Goal: Task Accomplishment & Management: Complete application form

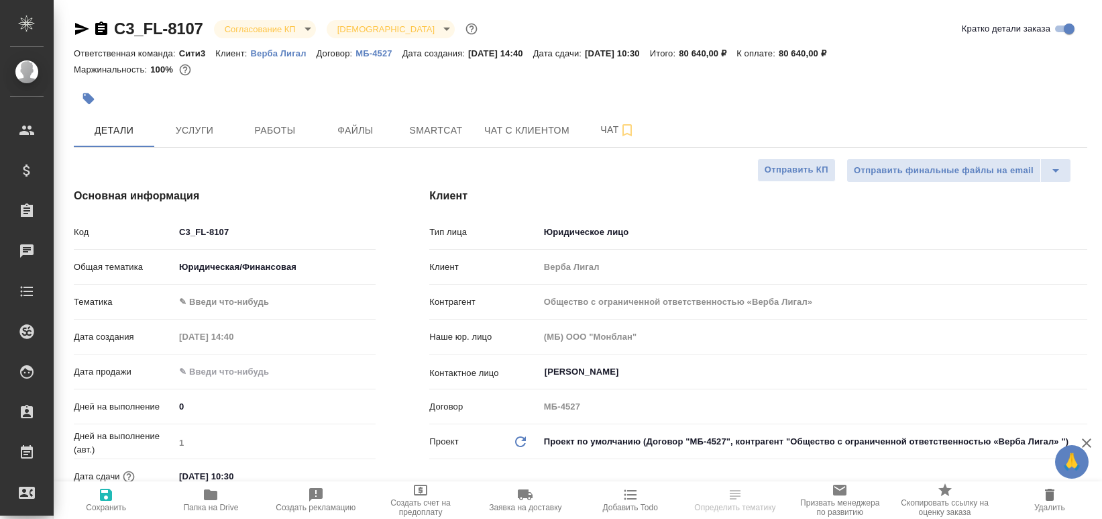
select select "RU"
type input "Гудина Александра"
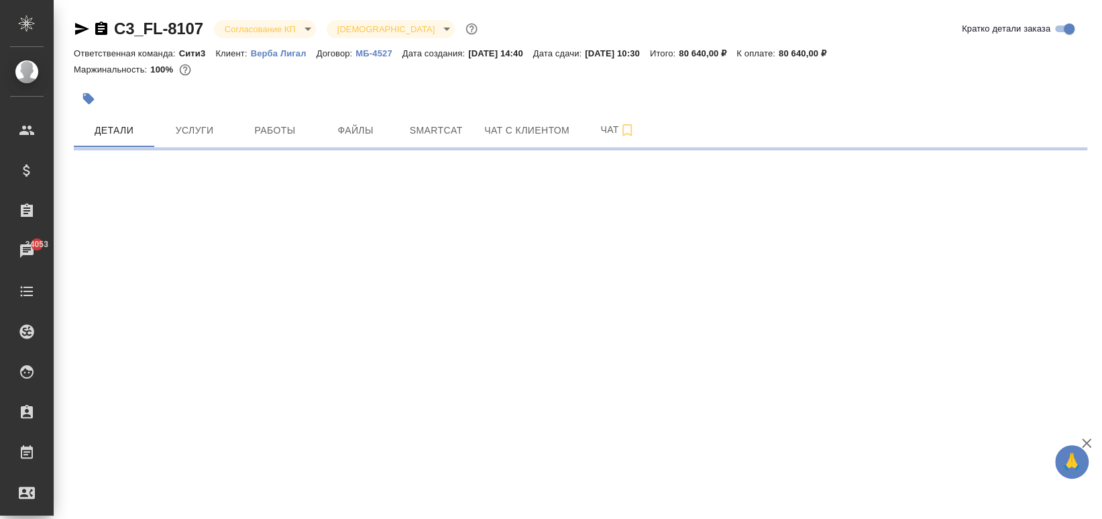
select select "RU"
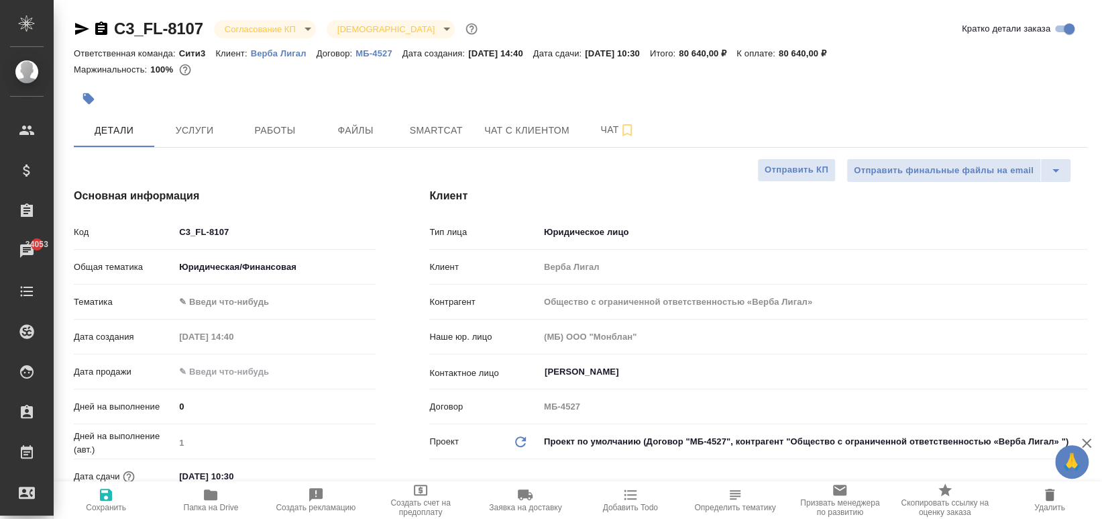
type textarea "x"
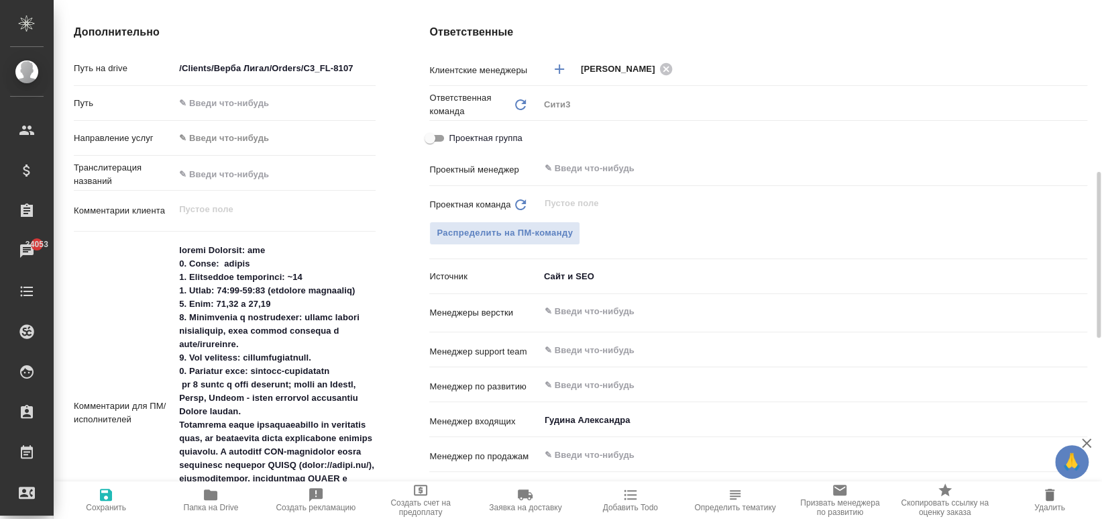
scroll to position [626, 0]
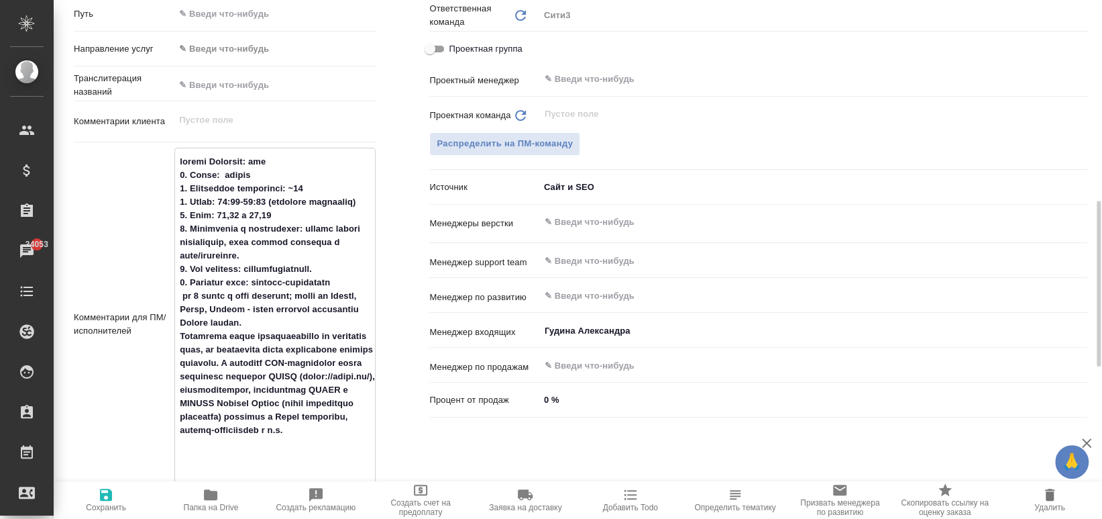
drag, startPoint x: 258, startPoint y: 397, endPoint x: 271, endPoint y: 426, distance: 32.2
click at [271, 426] on textarea at bounding box center [275, 322] width 200 height 345
type textarea "x"
click at [451, 446] on div "Ответственные Клиентские менеджеры [PERSON_NAME] ​ Ответственная команда Обнови…" at bounding box center [759, 313] width 712 height 810
type textarea "x"
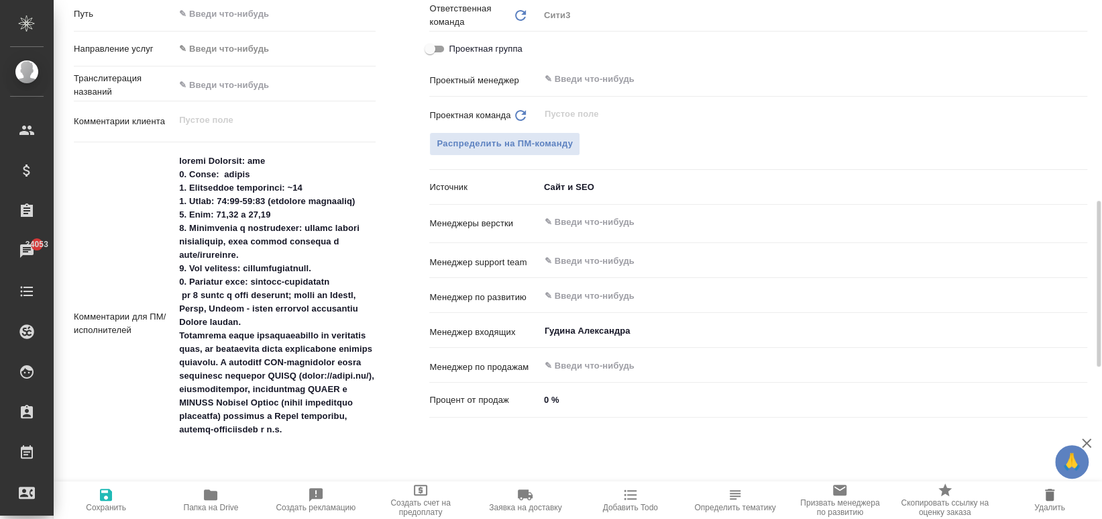
type textarea "x"
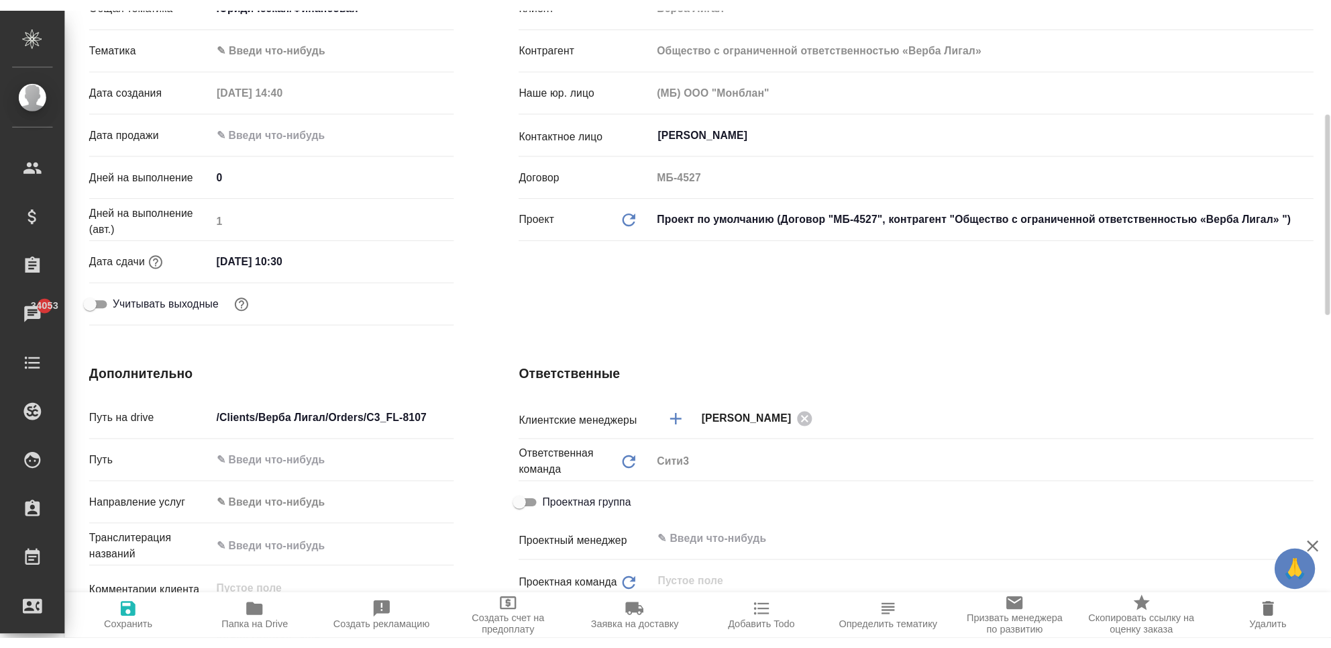
scroll to position [0, 0]
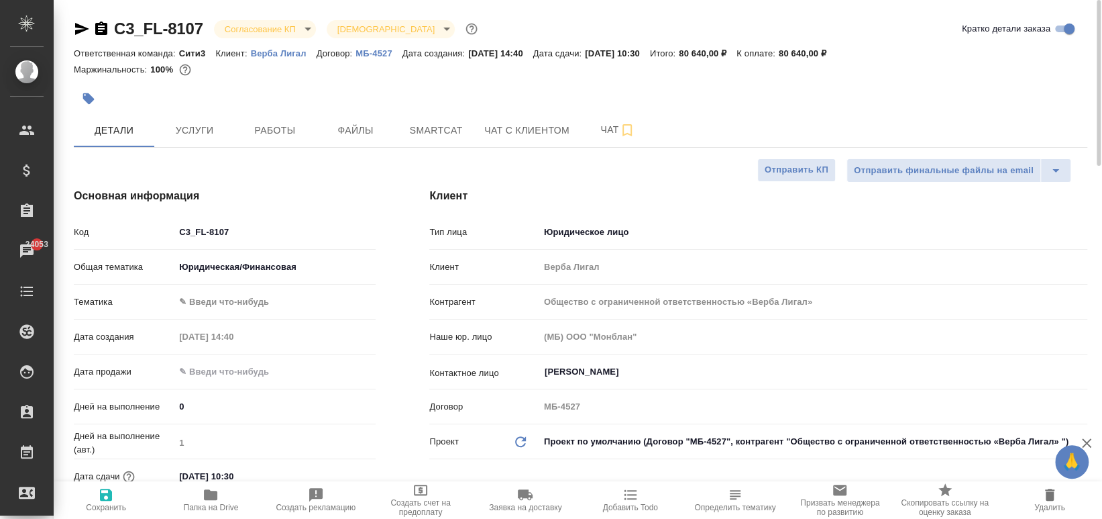
click at [105, 25] on icon "button" at bounding box center [101, 27] width 12 height 13
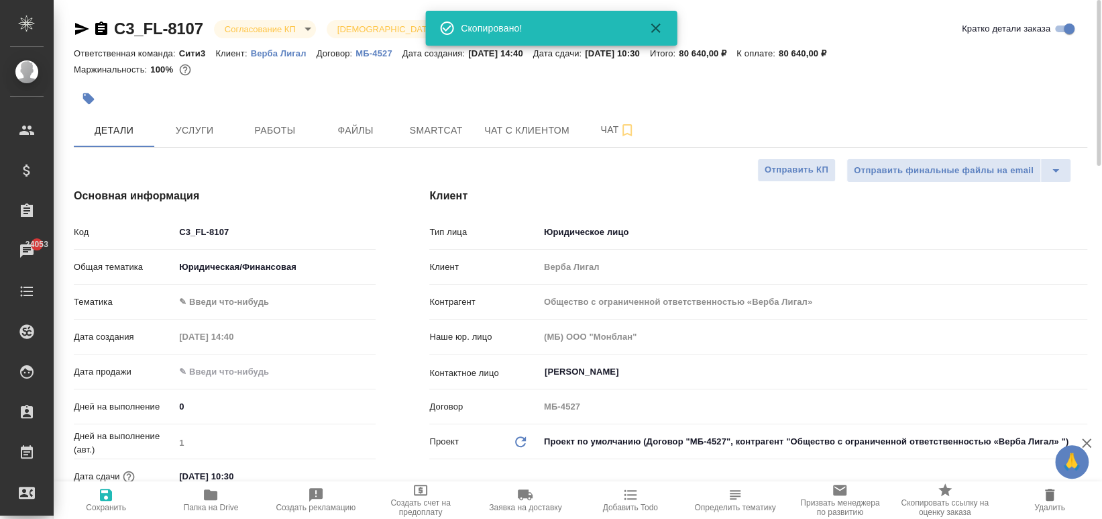
click at [89, 23] on icon "button" at bounding box center [82, 29] width 16 height 16
type textarea "x"
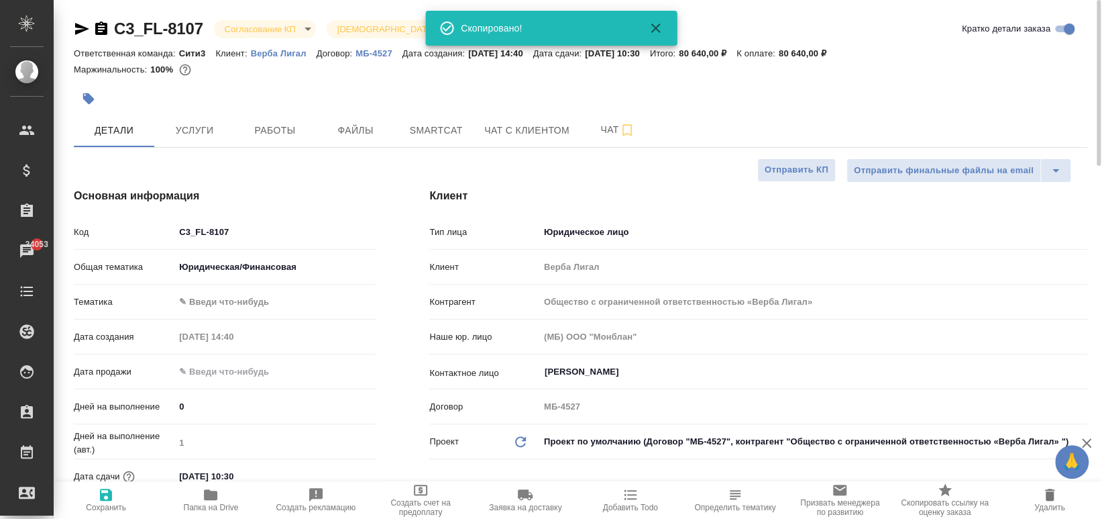
type textarea "x"
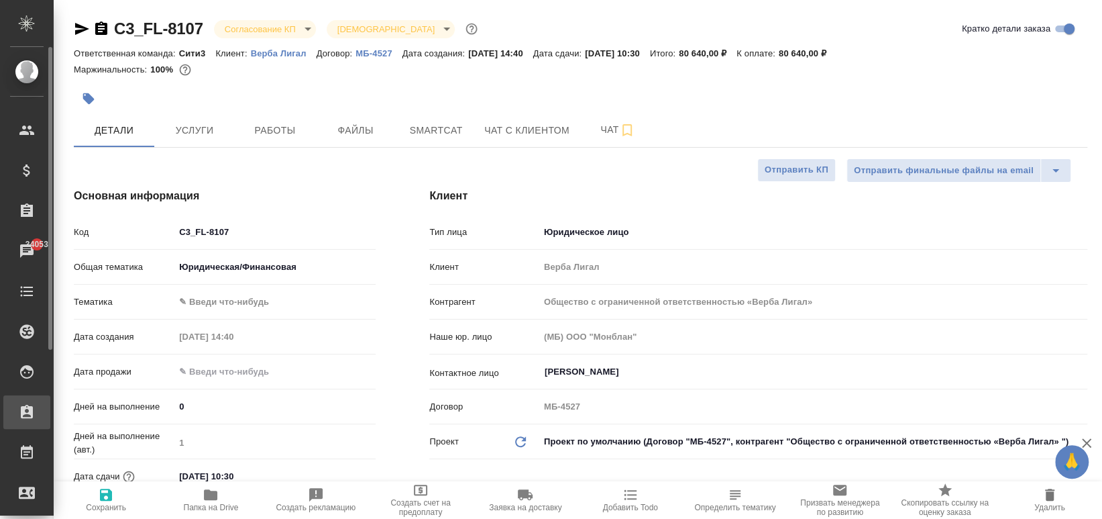
type textarea "x"
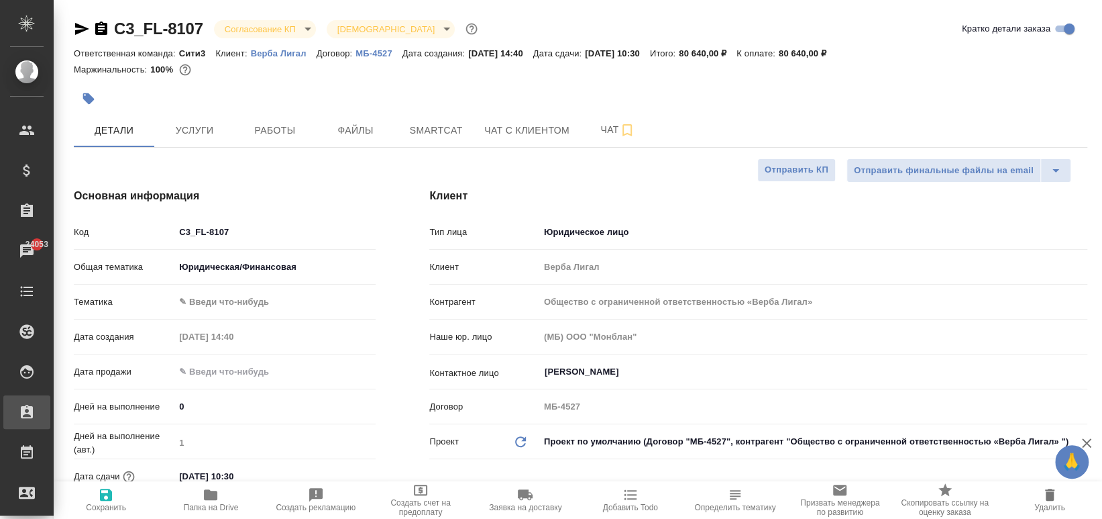
type textarea "x"
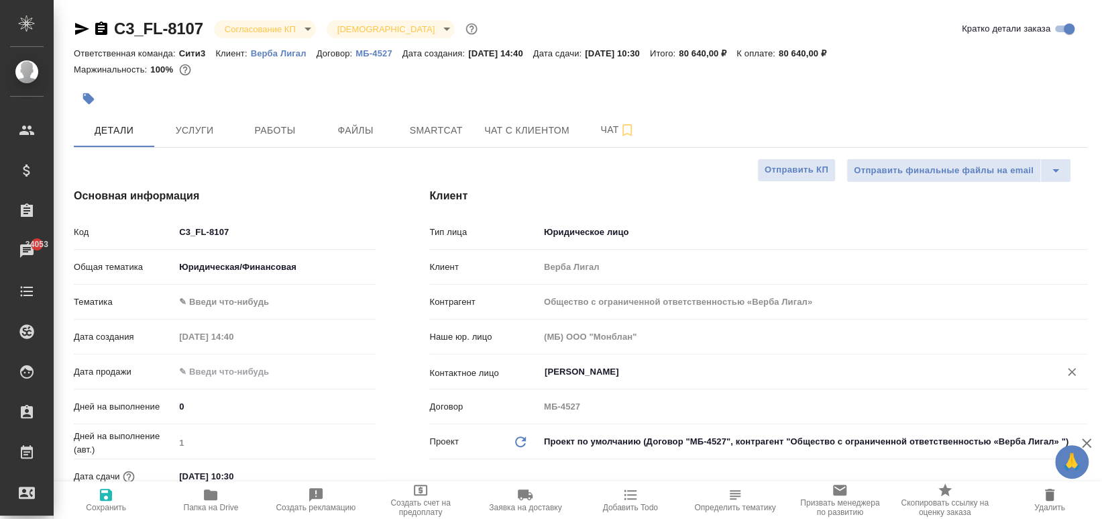
type textarea "x"
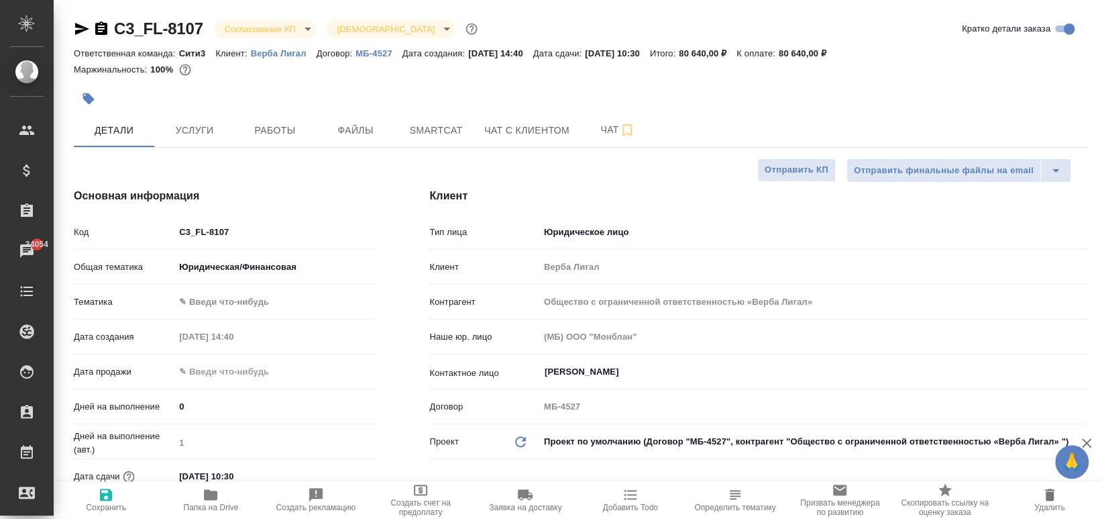
type textarea "x"
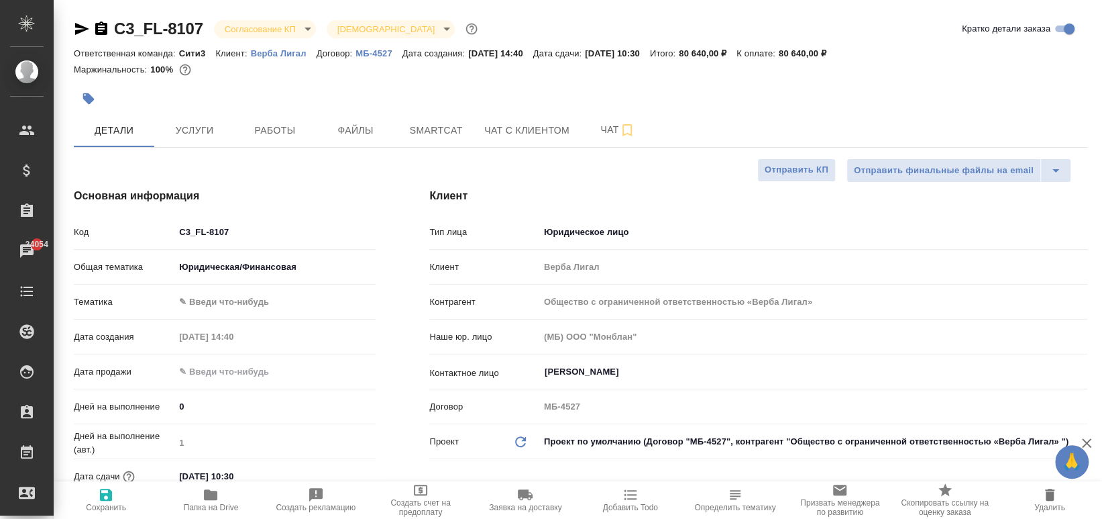
type textarea "x"
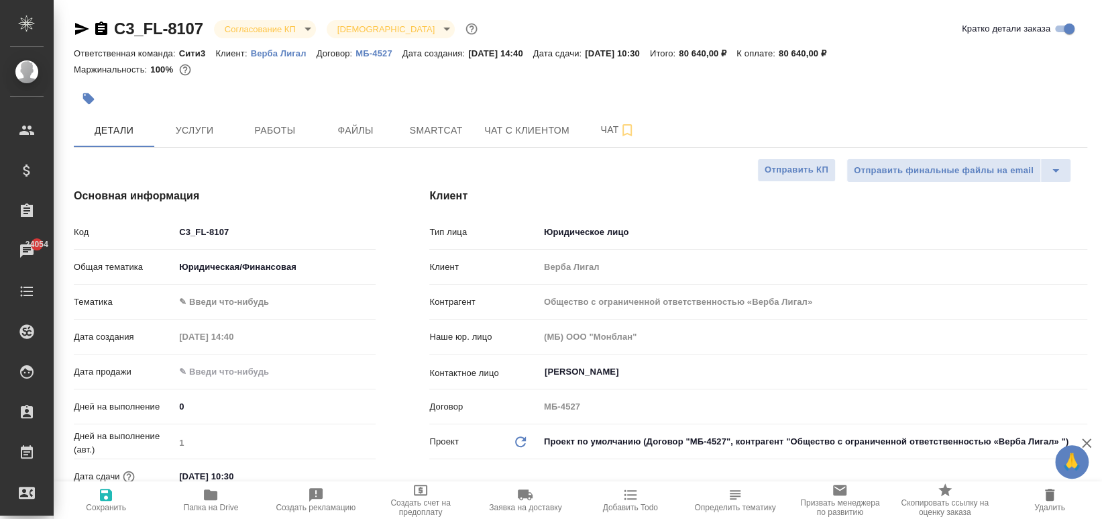
type textarea "x"
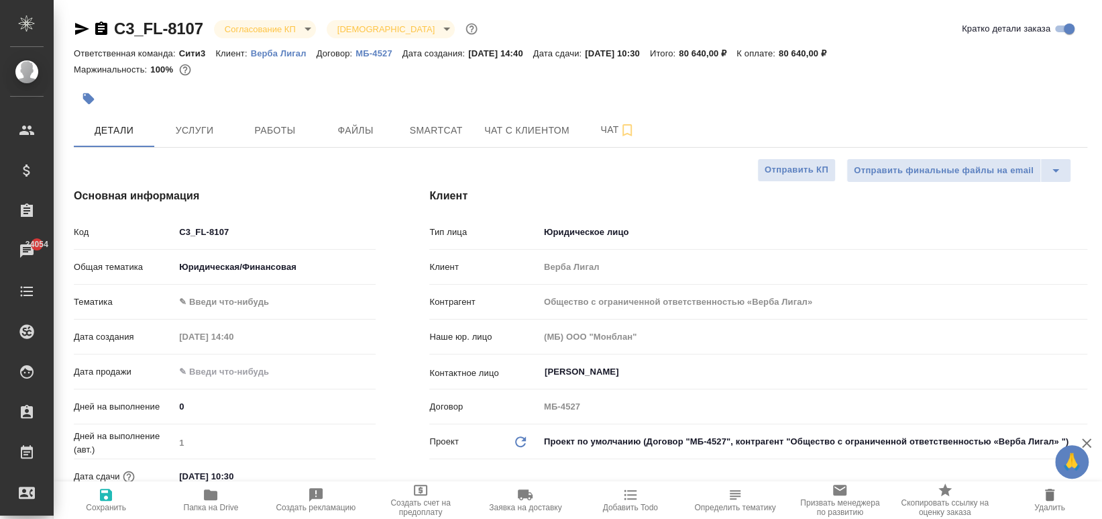
type textarea "x"
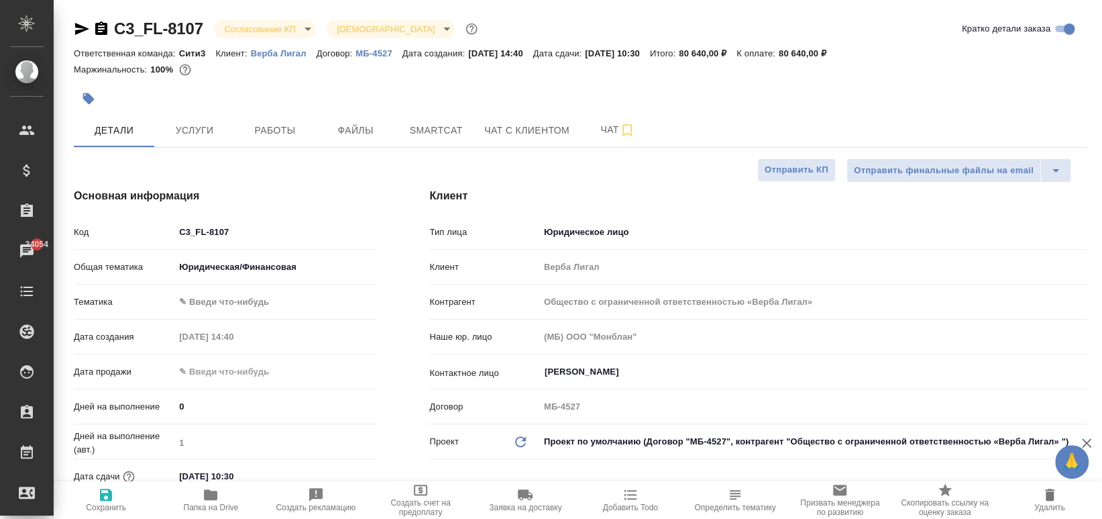
type textarea "x"
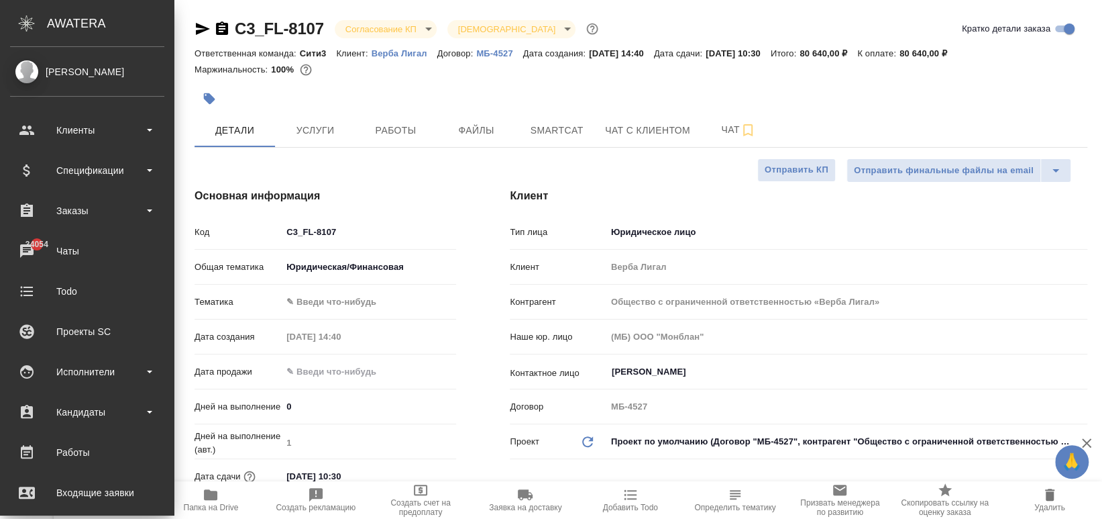
type textarea "x"
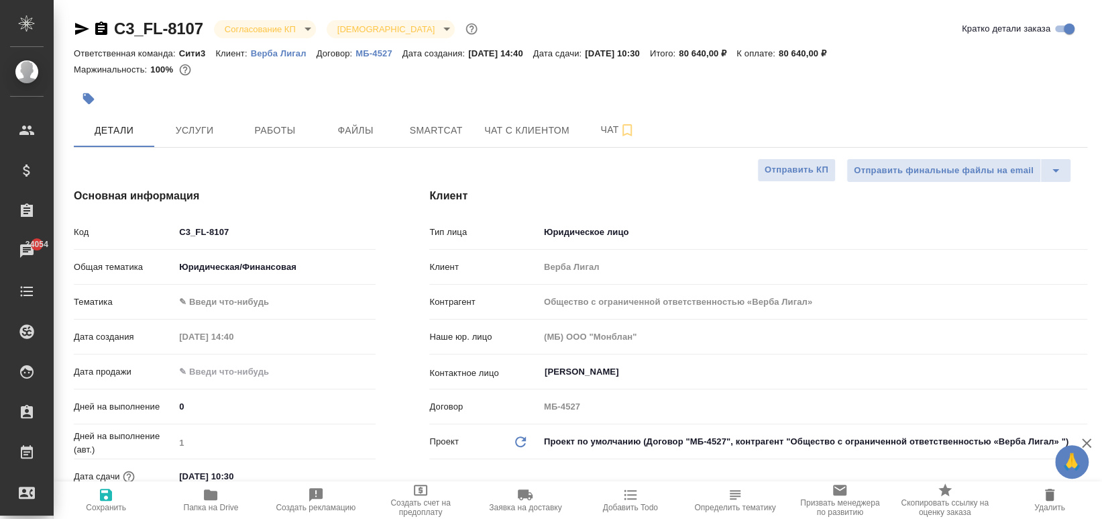
type textarea "x"
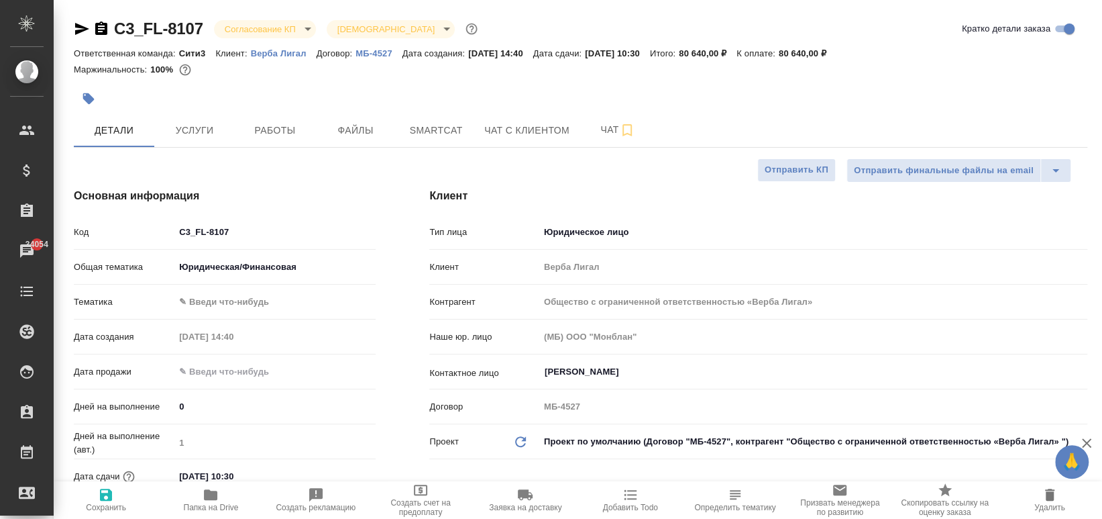
type textarea "x"
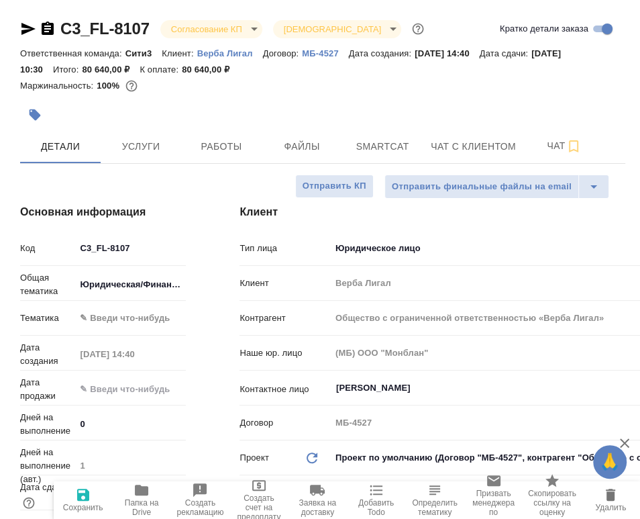
type textarea "x"
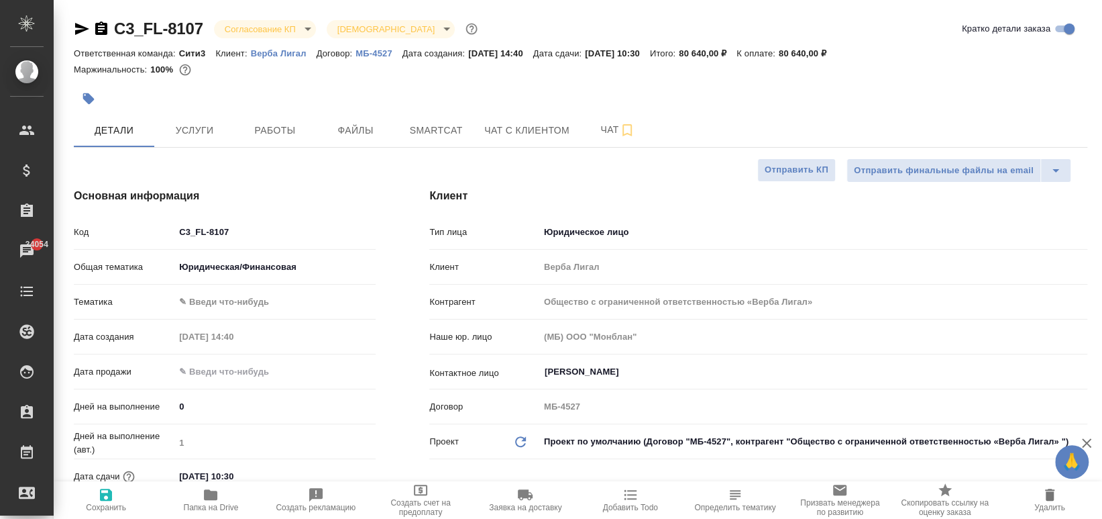
type textarea "x"
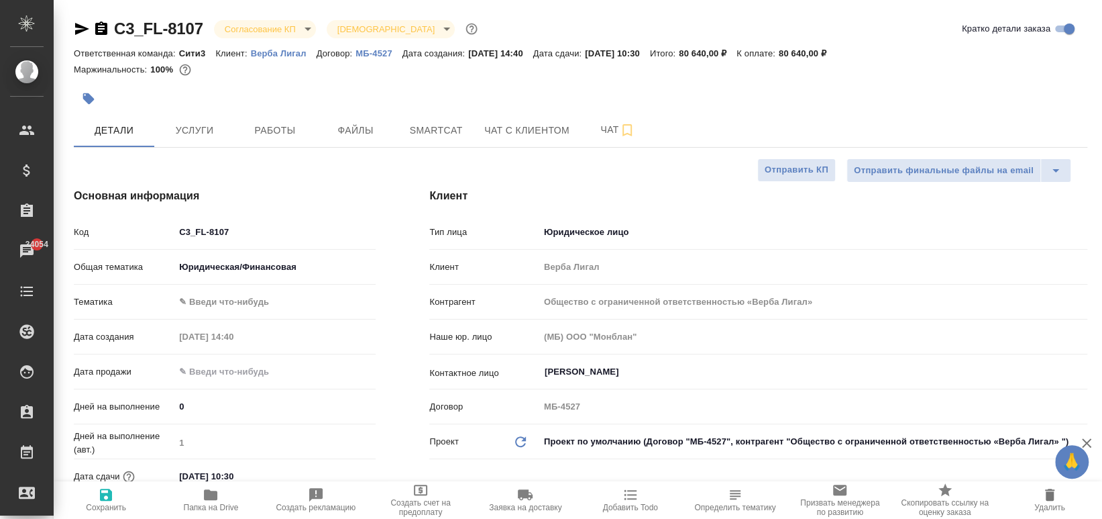
type textarea "x"
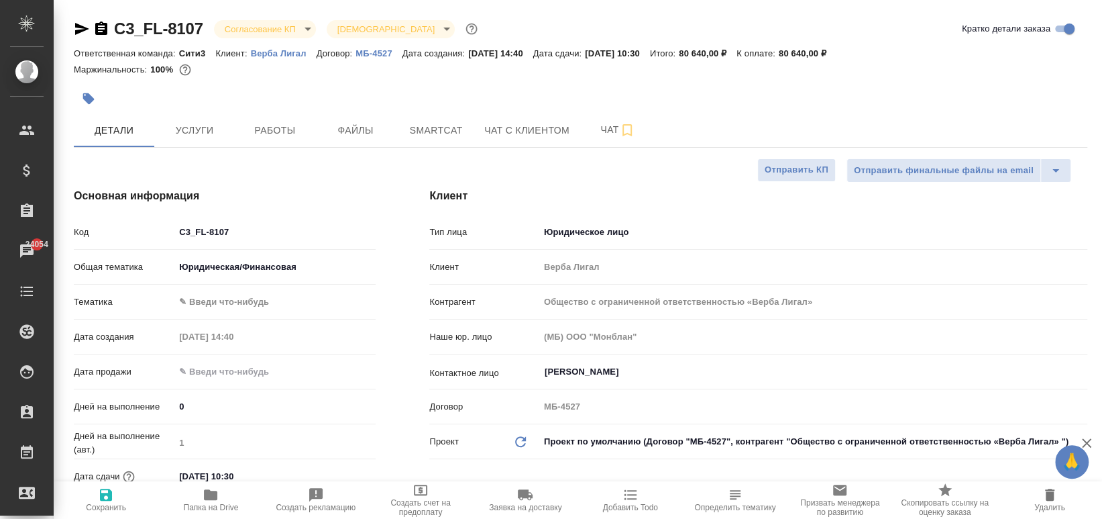
type textarea "x"
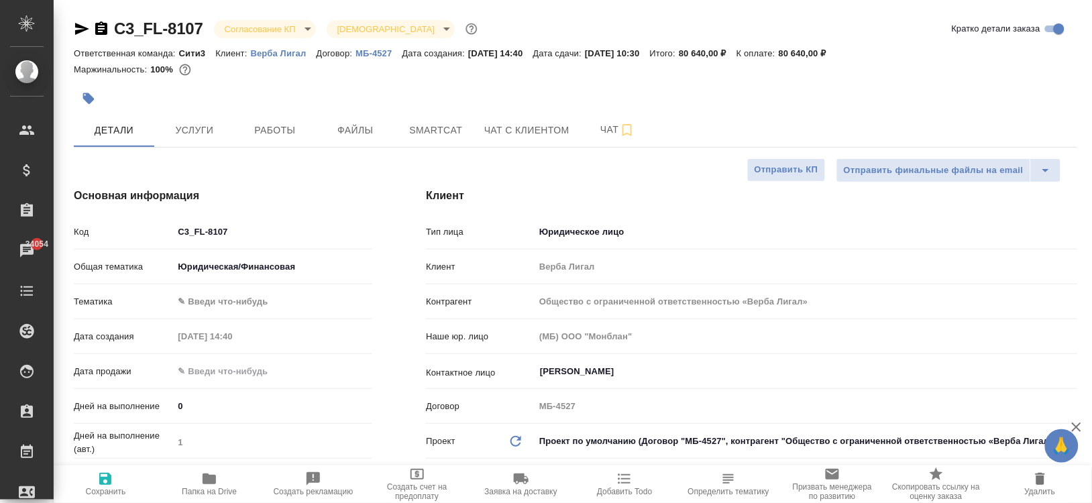
type textarea "x"
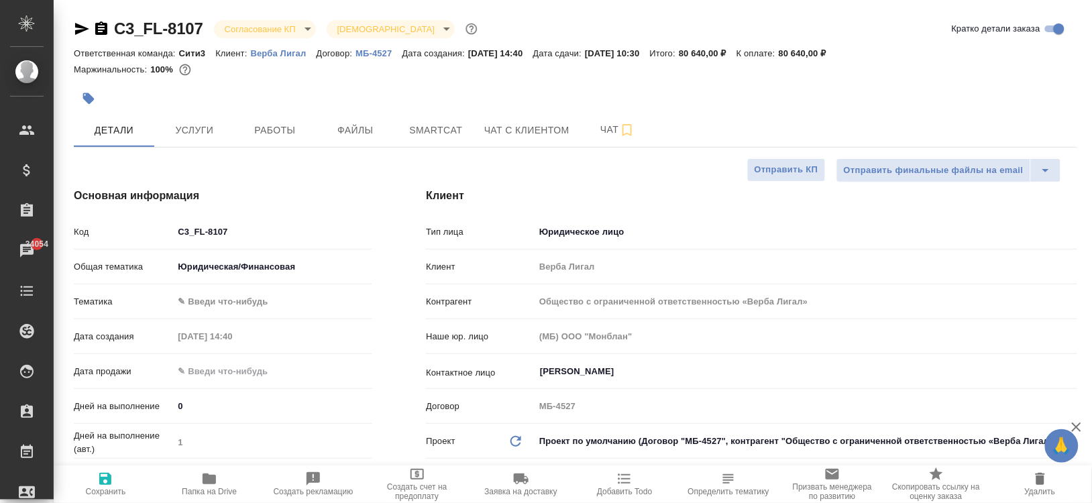
type textarea "x"
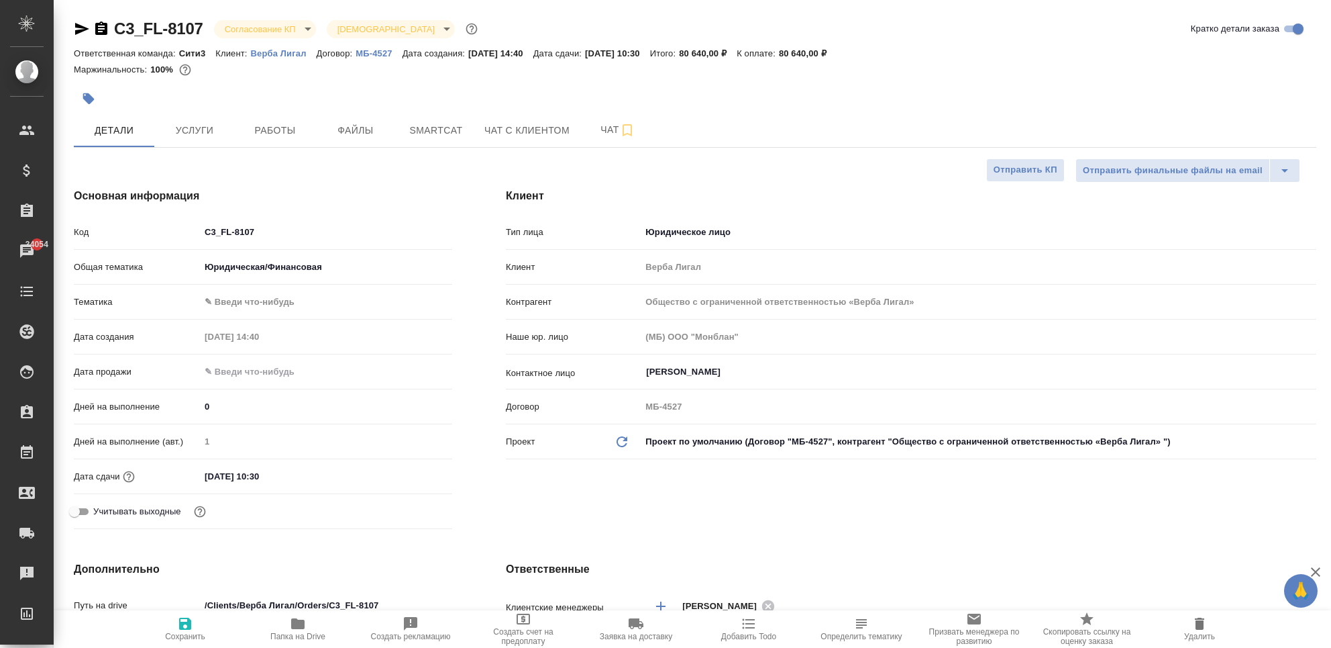
type textarea "x"
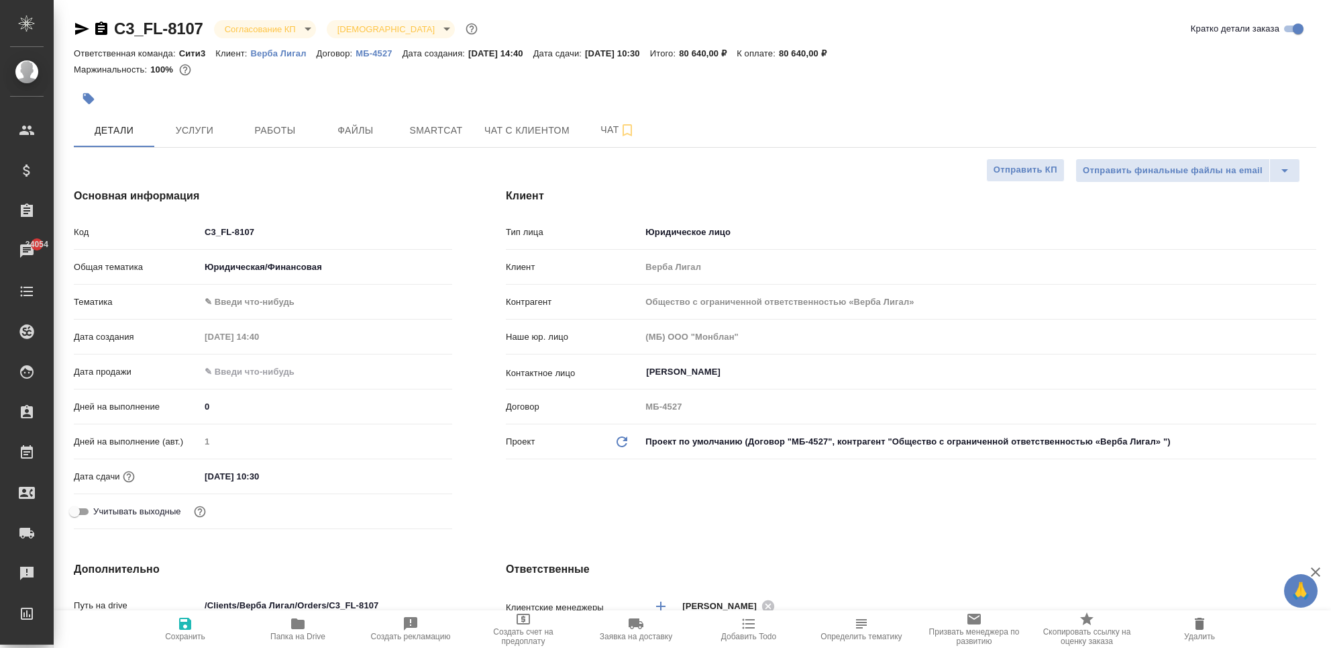
type textarea "x"
click at [201, 134] on span "Услуги" at bounding box center [194, 130] width 64 height 17
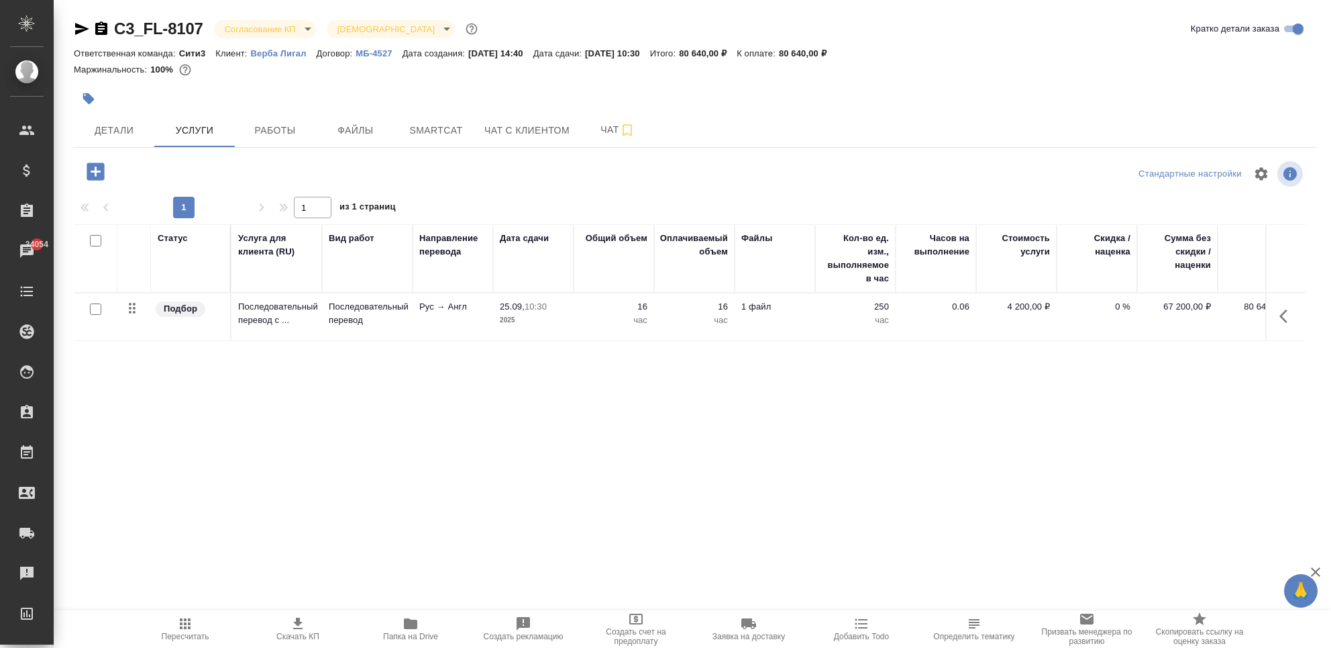
scroll to position [0, 46]
